Goal: Task Accomplishment & Management: Complete application form

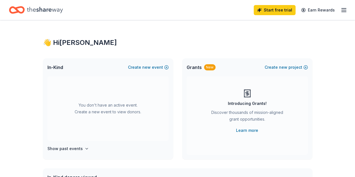
click at [229, 68] on div "Grants New Create new project" at bounding box center [247, 67] width 130 height 18
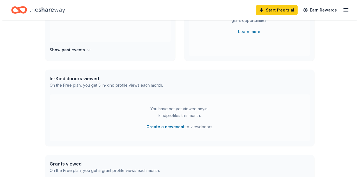
scroll to position [110, 0]
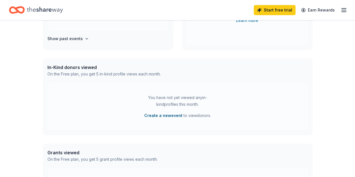
click at [165, 114] on button "Create a new event" at bounding box center [163, 115] width 38 height 7
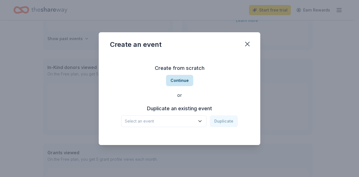
click at [187, 84] on button "Continue" at bounding box center [179, 80] width 27 height 11
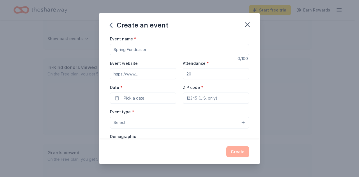
drag, startPoint x: 156, startPoint y: 50, endPoint x: 108, endPoint y: 48, distance: 47.9
click at [108, 48] on div "Event name * 0 /100 Event website Attendance * Date * Pick a date ZIP code * Ev…" at bounding box center [179, 87] width 161 height 104
click at [128, 50] on input "Event name *" at bounding box center [179, 49] width 139 height 11
click at [126, 49] on input "Event name *" at bounding box center [179, 49] width 139 height 11
type input "\"
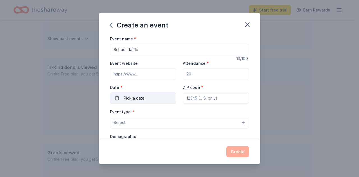
type input "School Raffle"
click at [149, 101] on button "Pick a date" at bounding box center [143, 98] width 66 height 11
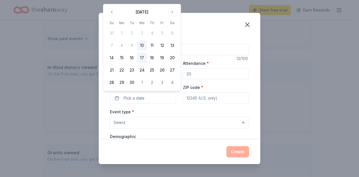
click at [142, 58] on button "17" at bounding box center [142, 58] width 10 height 10
click at [194, 100] on input "ZIP code *" at bounding box center [216, 98] width 66 height 11
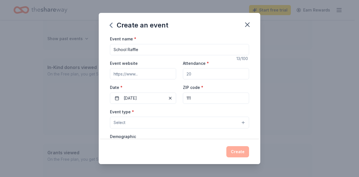
type input "11105"
type input "23-55 29th street"
click at [197, 76] on input "Attendance *" at bounding box center [216, 73] width 66 height 11
type input "600"
click at [140, 124] on button "Select" at bounding box center [179, 123] width 139 height 12
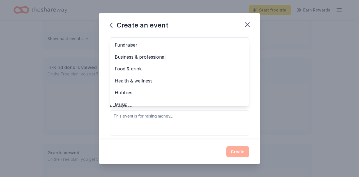
scroll to position [0, 0]
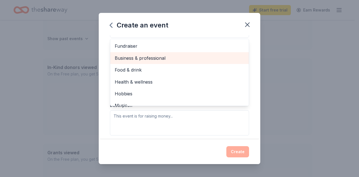
click at [159, 52] on div "Business & professional" at bounding box center [179, 58] width 138 height 12
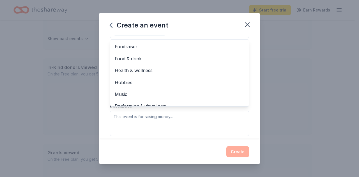
click at [252, 80] on div "Event name * School Raffle 13 /100 Event website Attendance * 600 Date * 09/17/…" at bounding box center [179, 87] width 161 height 104
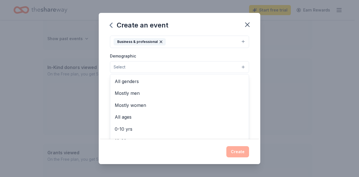
click at [159, 64] on button "Select" at bounding box center [179, 67] width 139 height 12
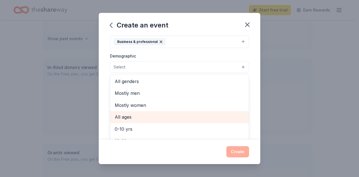
click at [161, 115] on span "All ages" at bounding box center [180, 116] width 130 height 7
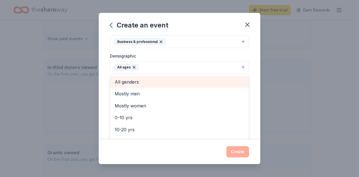
click at [147, 80] on span "All genders" at bounding box center [180, 81] width 130 height 7
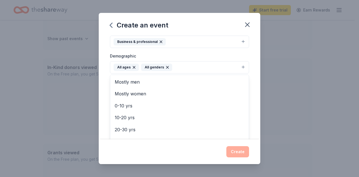
click at [250, 83] on div "Event name * School Raffle 13 /100 Event website Attendance * 600 Date * 09/17/…" at bounding box center [179, 87] width 161 height 104
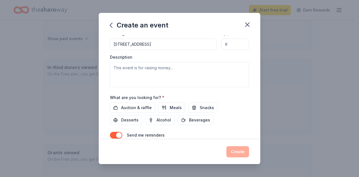
scroll to position [134, 0]
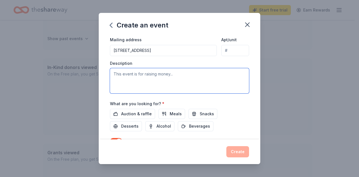
click at [166, 78] on textarea at bounding box center [179, 80] width 139 height 25
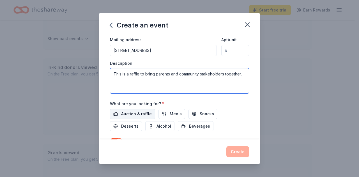
type textarea "This is a raffle to bring parents and community stakeholders together."
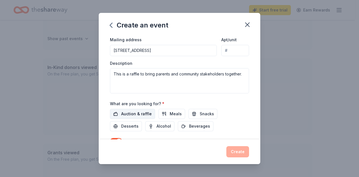
click at [142, 112] on span "Auction & raffle" at bounding box center [136, 113] width 31 height 7
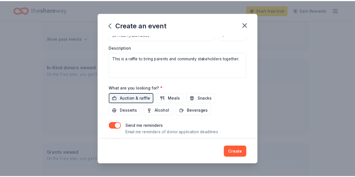
scroll to position [163, 0]
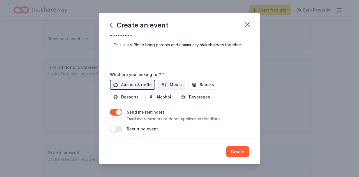
click at [177, 84] on span "Meals" at bounding box center [176, 84] width 12 height 7
click at [203, 83] on span "Snacks" at bounding box center [207, 84] width 14 height 7
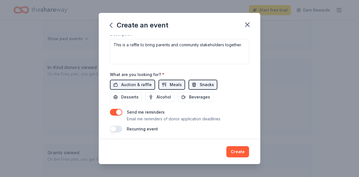
click at [195, 84] on button "Snacks" at bounding box center [202, 85] width 29 height 10
click at [173, 82] on span "Meals" at bounding box center [176, 84] width 12 height 7
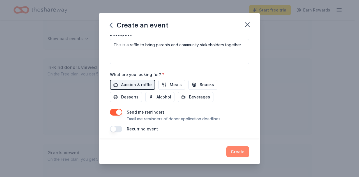
click at [235, 152] on button "Create" at bounding box center [237, 151] width 23 height 11
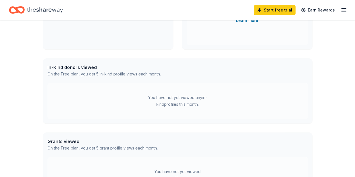
scroll to position [67, 0]
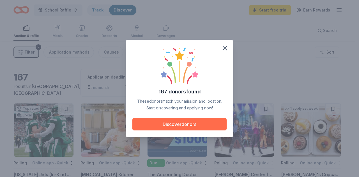
click at [185, 124] on button "Discover donors" at bounding box center [179, 124] width 94 height 12
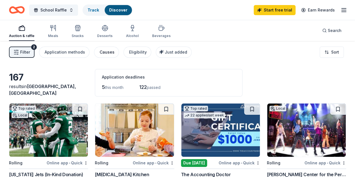
click at [108, 53] on div "Causes" at bounding box center [107, 52] width 15 height 7
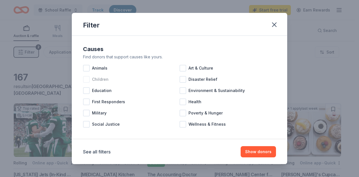
click at [87, 78] on div at bounding box center [86, 79] width 7 height 7
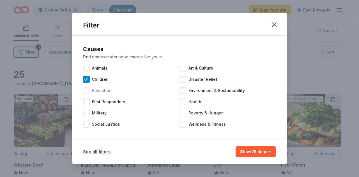
click at [86, 91] on div at bounding box center [86, 90] width 7 height 7
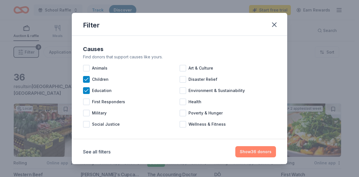
click at [248, 152] on button "Show 36 donors" at bounding box center [255, 151] width 41 height 11
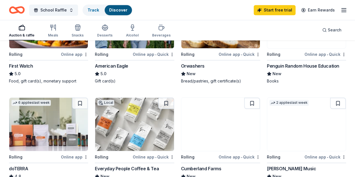
scroll to position [149, 0]
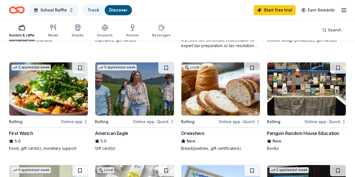
click at [95, 93] on img at bounding box center [134, 88] width 78 height 53
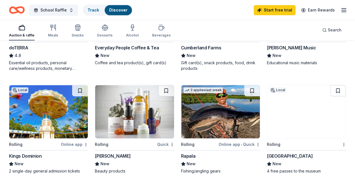
scroll to position [345, 0]
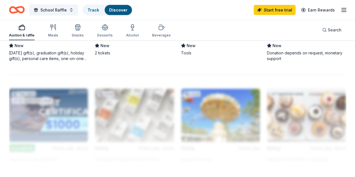
scroll to position [583, 0]
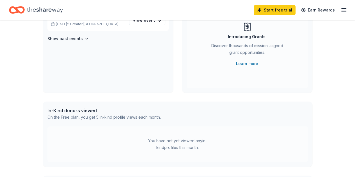
scroll to position [45, 0]
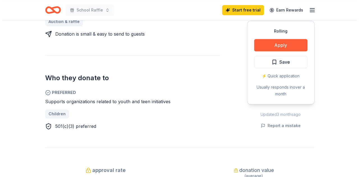
scroll to position [264, 0]
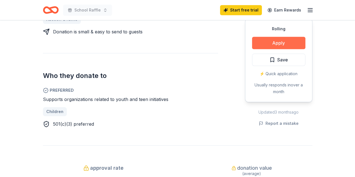
click at [294, 42] on button "Apply" at bounding box center [278, 43] width 53 height 12
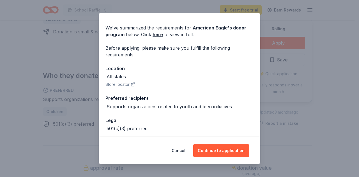
scroll to position [15, 0]
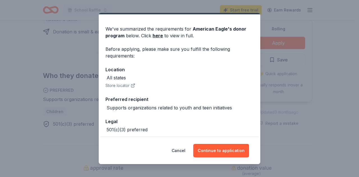
click at [120, 85] on button "Store locator" at bounding box center [120, 85] width 30 height 7
click at [233, 151] on button "Continue to application" at bounding box center [221, 150] width 56 height 13
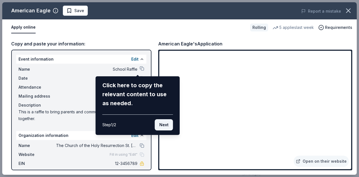
click at [160, 122] on button "Next" at bounding box center [164, 124] width 18 height 11
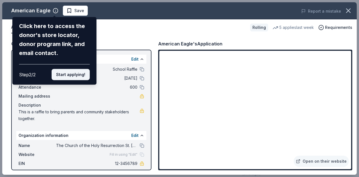
click at [75, 75] on button "Start applying!" at bounding box center [71, 74] width 38 height 11
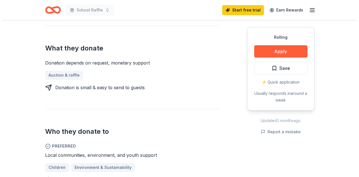
scroll to position [212, 0]
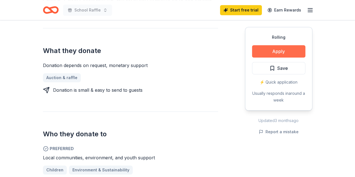
click at [283, 53] on button "Apply" at bounding box center [278, 51] width 53 height 12
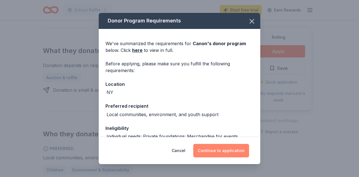
click at [218, 152] on button "Continue to application" at bounding box center [221, 150] width 56 height 13
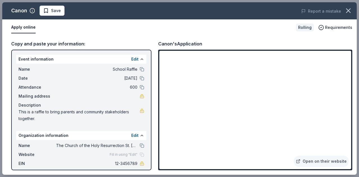
scroll to position [20, 0]
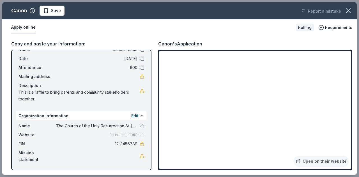
click at [131, 127] on span "The Church of the Holy Resurrection St. Catherine's Philoptochos" at bounding box center [96, 125] width 81 height 7
click at [140, 127] on button at bounding box center [142, 126] width 4 height 4
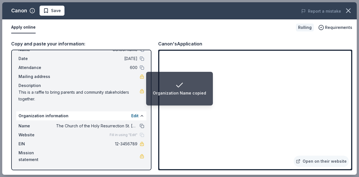
click at [140, 126] on button at bounding box center [142, 126] width 4 height 4
click at [131, 118] on button "Edit" at bounding box center [134, 115] width 7 height 7
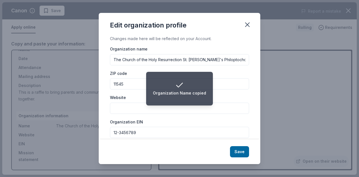
click at [217, 61] on input "The Church of the Holy Resurrection St. Catherine's Philoptochos" at bounding box center [179, 59] width 139 height 11
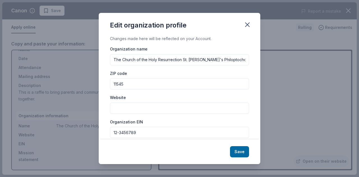
drag, startPoint x: 237, startPoint y: 59, endPoint x: 99, endPoint y: 38, distance: 139.5
click at [99, 38] on div "Changes made here will be reflected on your Account. Organization name The Chur…" at bounding box center [179, 87] width 161 height 104
type input "ps 85Q"
click at [132, 87] on input "11545" at bounding box center [179, 83] width 139 height 11
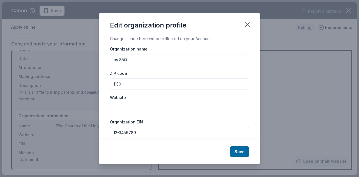
click at [126, 85] on input "11501" at bounding box center [179, 83] width 139 height 11
type input "11105"
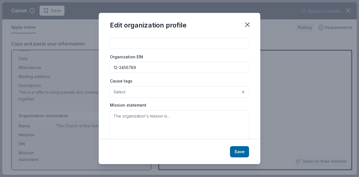
scroll to position [78, 0]
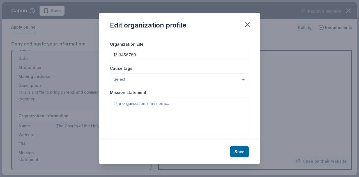
drag, startPoint x: 150, startPoint y: 53, endPoint x: 57, endPoint y: 55, distance: 92.3
drag, startPoint x: 57, startPoint y: 55, endPoint x: 170, endPoint y: 56, distance: 113.0
click at [170, 56] on input "12-3456789" at bounding box center [179, 54] width 139 height 11
drag, startPoint x: 170, startPoint y: 56, endPoint x: 102, endPoint y: 56, distance: 68.4
click at [102, 56] on div "Changes made here will be reflected on your Account. Organization name ps 85Q Z…" at bounding box center [179, 87] width 161 height 104
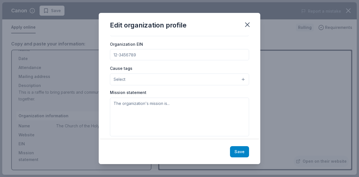
click at [232, 152] on button "Save" at bounding box center [239, 151] width 19 height 11
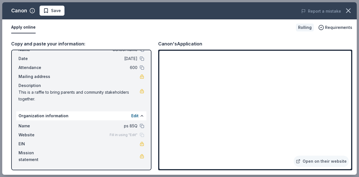
drag, startPoint x: 152, startPoint y: 108, endPoint x: 148, endPoint y: 87, distance: 21.3
click at [148, 87] on div "Copy and paste your information: Event information Edit Name School Raffle Date…" at bounding box center [179, 105] width 354 height 139
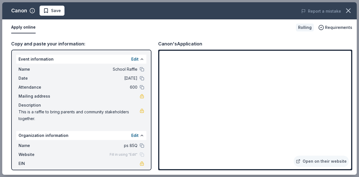
scroll to position [20, 0]
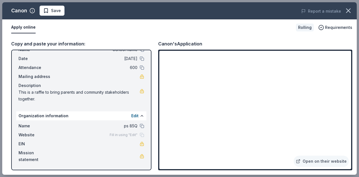
click at [140, 77] on link at bounding box center [142, 76] width 4 height 4
